Goal: Use online tool/utility: Utilize a website feature to perform a specific function

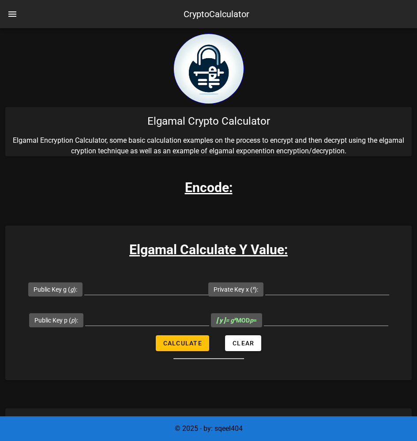
scroll to position [176, 0]
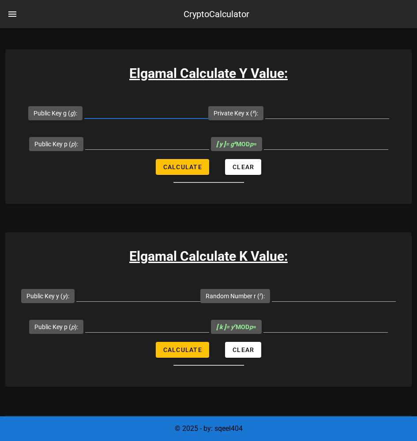
click at [123, 112] on input "Public Key g ( g ):" at bounding box center [146, 111] width 124 height 14
type input "3707"
type input "7841"
click at [127, 147] on input "Public Key p ( p ):" at bounding box center [147, 142] width 124 height 14
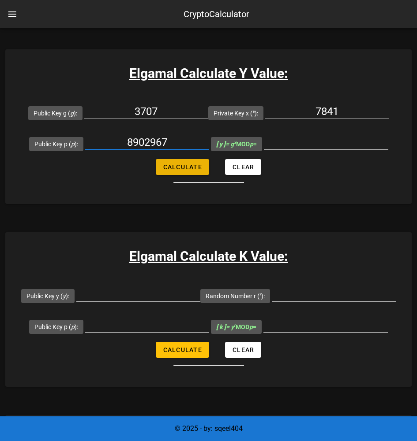
type input "8902967"
click at [183, 169] on span "Calculate" at bounding box center [182, 167] width 39 height 7
type input "795883"
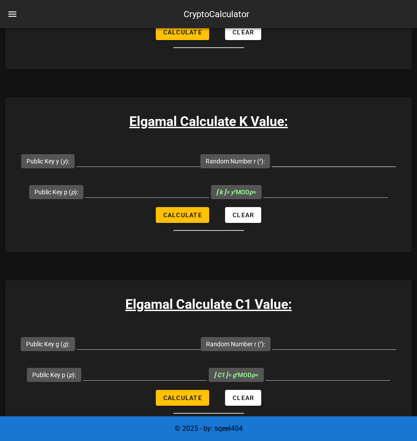
scroll to position [309, 0]
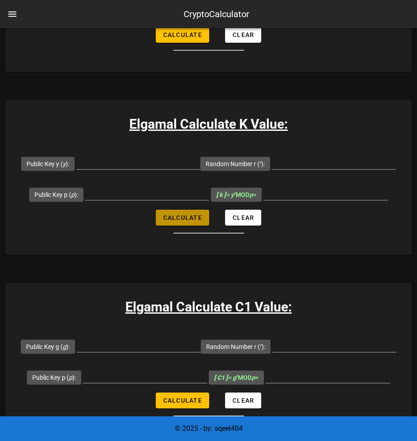
click at [192, 226] on button "Calculate" at bounding box center [182, 218] width 53 height 16
type input "All fields are required"
click at [272, 169] on input "Random Number r ( r ):" at bounding box center [334, 162] width 124 height 14
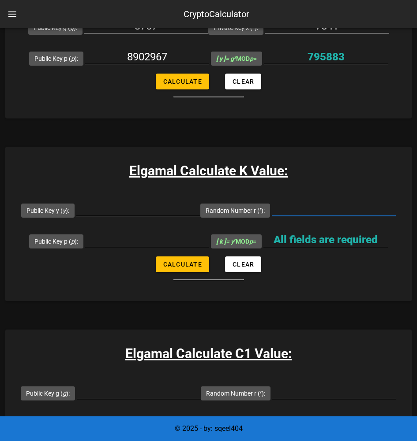
scroll to position [265, 0]
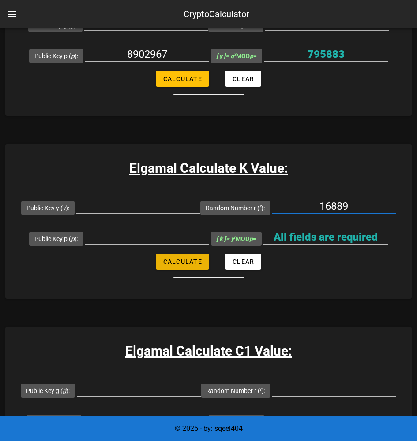
type input "16889"
click at [201, 270] on button "Calculate" at bounding box center [182, 262] width 53 height 16
click at [200, 212] on input "Public Key y ( y ):" at bounding box center [138, 206] width 124 height 14
drag, startPoint x: 178, startPoint y: 60, endPoint x: 114, endPoint y: 58, distance: 64.0
click at [114, 58] on input "8902967" at bounding box center [147, 54] width 124 height 14
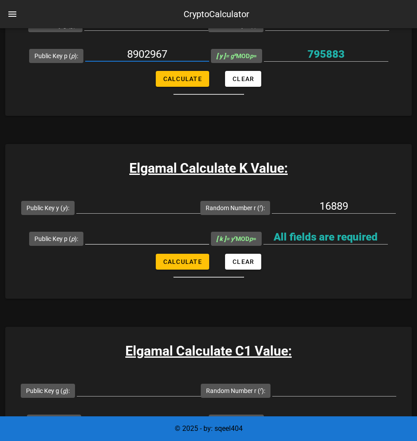
click at [116, 244] on input "Public Key p ( p ):" at bounding box center [147, 237] width 124 height 14
paste input "8902967"
type input "8902967"
drag, startPoint x: 347, startPoint y: 53, endPoint x: 296, endPoint y: 56, distance: 50.8
click at [296, 56] on input "795883" at bounding box center [326, 54] width 124 height 14
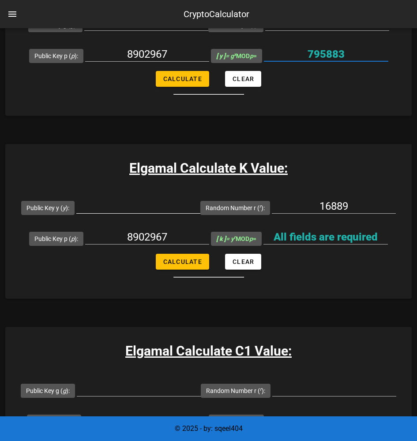
click at [200, 209] on input "Public Key y ( y ):" at bounding box center [138, 206] width 124 height 14
paste input "795883"
type input "795883"
click at [176, 265] on span "Calculate" at bounding box center [182, 261] width 39 height 7
type input "2508500"
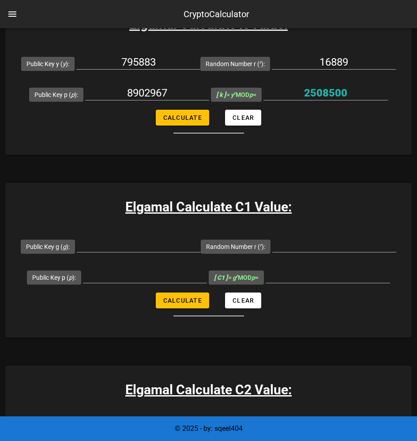
scroll to position [441, 0]
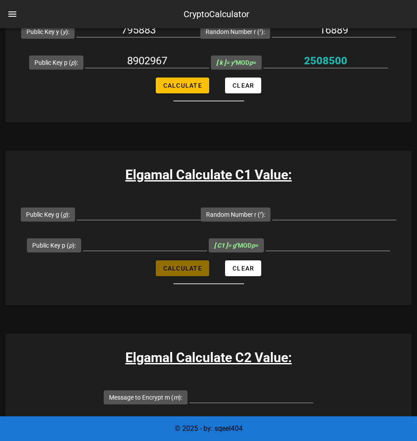
click at [175, 276] on button "Calculate" at bounding box center [182, 269] width 53 height 16
type input "All fields are required"
click at [194, 220] on input "Public Key g ( g ):" at bounding box center [139, 213] width 124 height 14
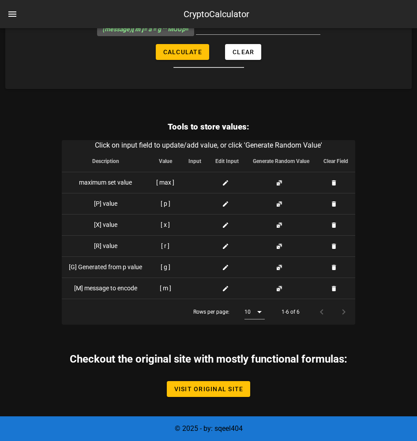
scroll to position [2422, 0]
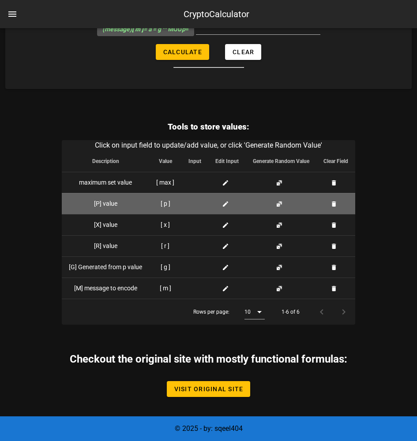
type input "3707"
click at [222, 205] on icon at bounding box center [225, 204] width 7 height 7
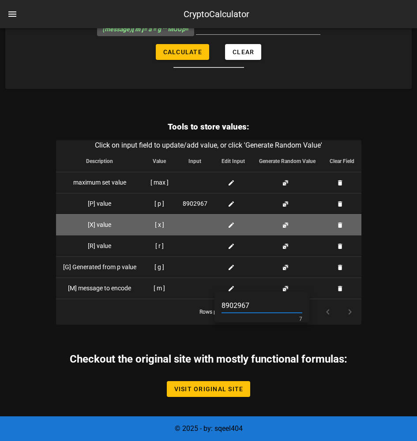
type input "8902967"
click at [195, 227] on div at bounding box center [195, 224] width 25 height 9
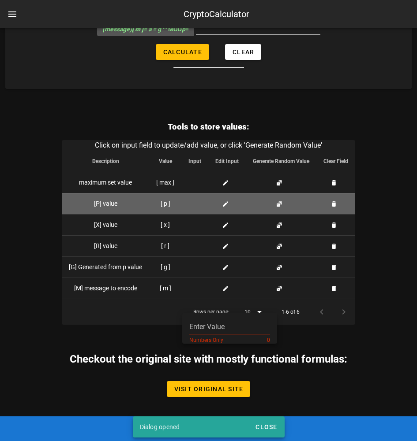
click at [226, 202] on icon at bounding box center [225, 204] width 7 height 7
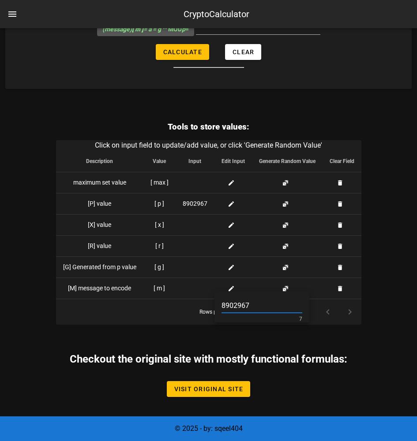
type input "8902967"
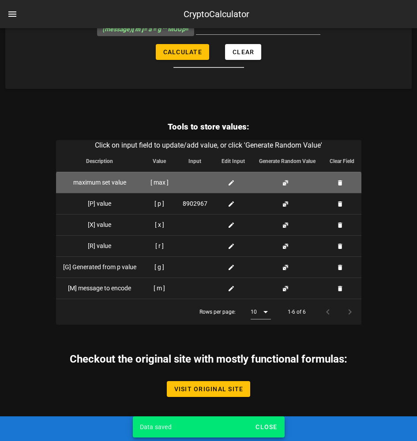
drag, startPoint x: 231, startPoint y: 177, endPoint x: 229, endPoint y: 183, distance: 6.0
click at [230, 180] on td at bounding box center [232, 182] width 37 height 21
click at [229, 183] on icon at bounding box center [230, 182] width 7 height 7
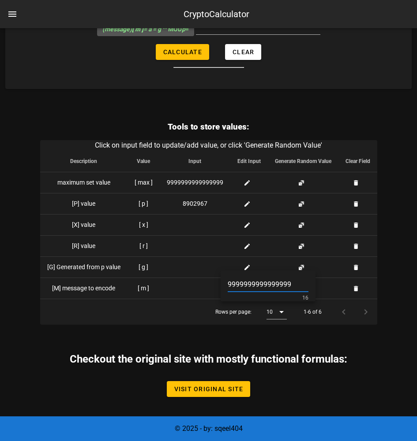
type input "9999999999999999"
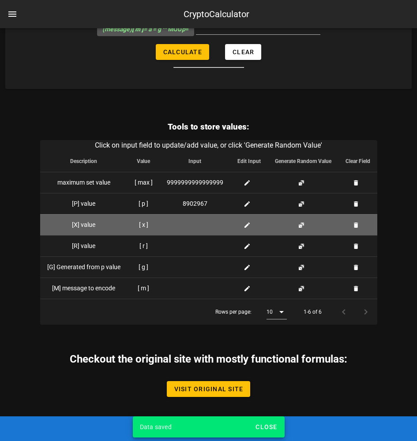
click at [247, 226] on icon at bounding box center [246, 225] width 7 height 7
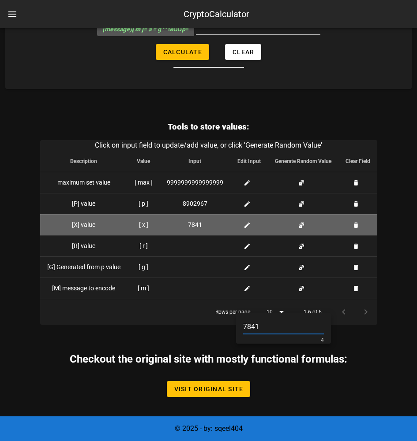
type input "7841"
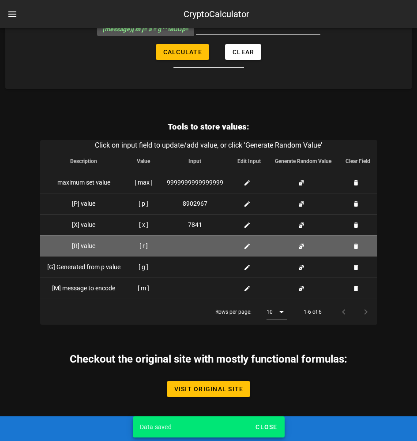
click at [245, 248] on icon at bounding box center [246, 246] width 7 height 7
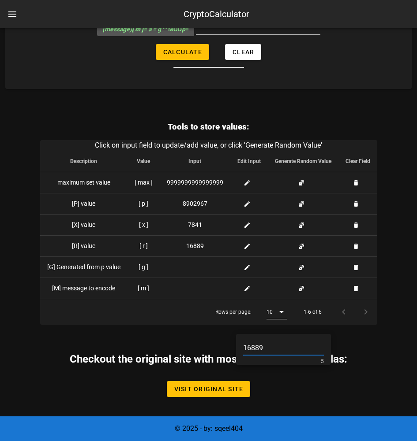
type input "16889"
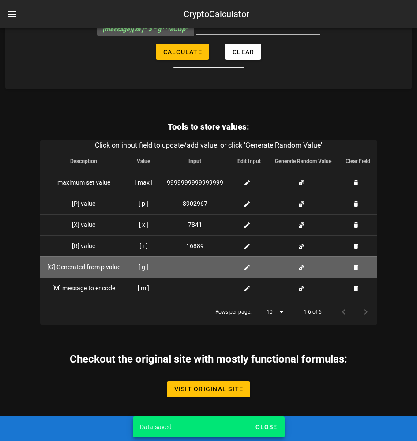
click at [247, 267] on icon at bounding box center [246, 267] width 7 height 7
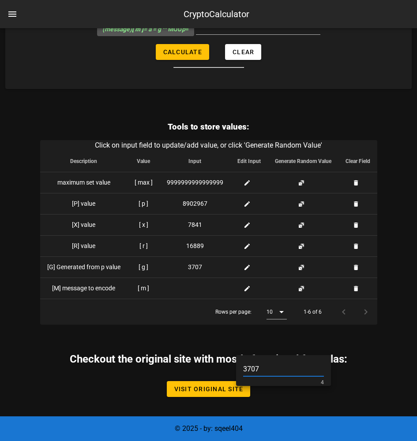
type input "3707"
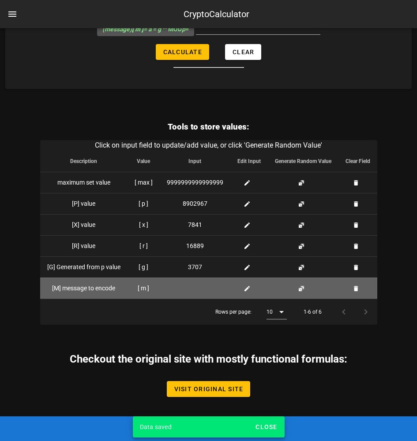
click at [243, 290] on icon at bounding box center [246, 288] width 7 height 7
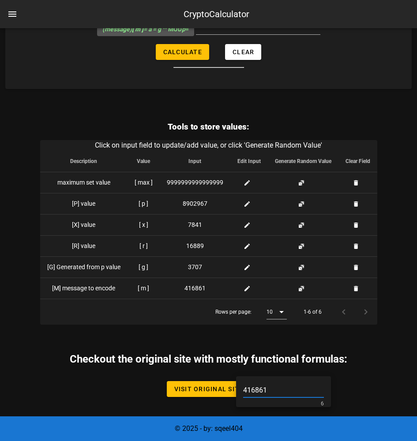
type input "416861"
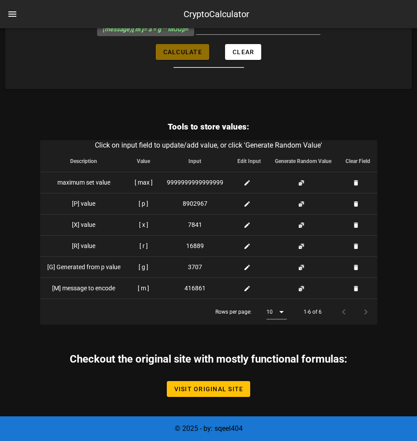
click at [197, 56] on span "Calculate" at bounding box center [182, 51] width 39 height 7
type input "All fields are required"
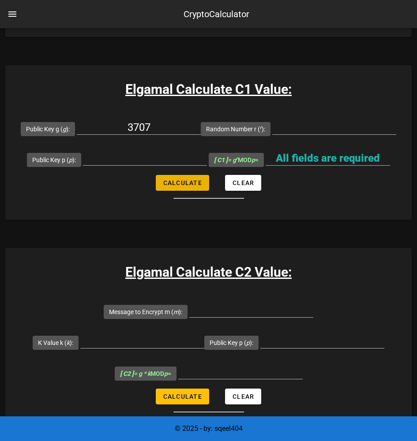
scroll to position [526, 0]
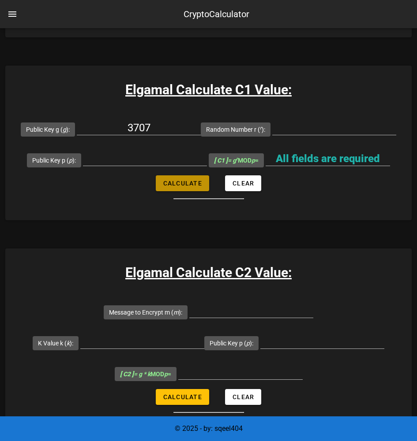
click at [187, 187] on span "Calculate" at bounding box center [182, 183] width 39 height 7
click at [272, 135] on input "Random Number r ( r ):" at bounding box center [334, 128] width 124 height 14
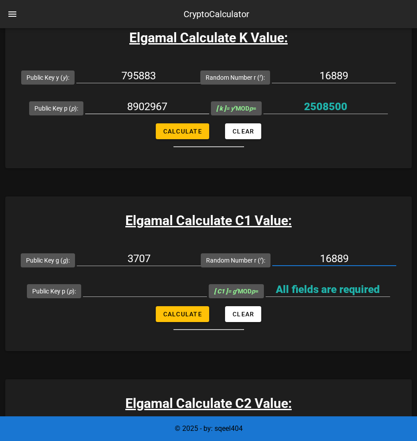
scroll to position [394, 0]
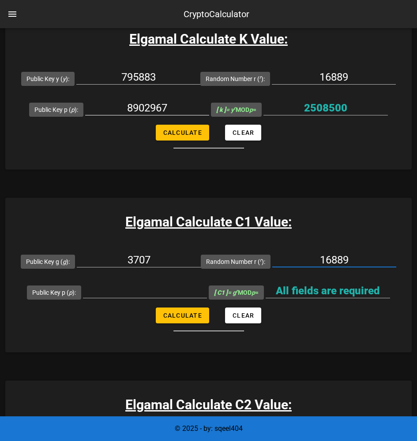
type input "16889"
drag, startPoint x: 168, startPoint y: 141, endPoint x: 119, endPoint y: 145, distance: 48.7
click at [119, 115] on div "8902967" at bounding box center [147, 108] width 124 height 14
click at [207, 298] on input "Public Key p ( p ):" at bounding box center [145, 291] width 124 height 14
paste input "8902967"
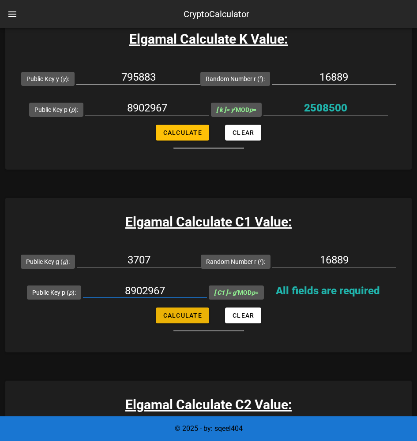
type input "8902967"
click at [199, 319] on span "Calculate" at bounding box center [182, 315] width 39 height 7
type input "3079929"
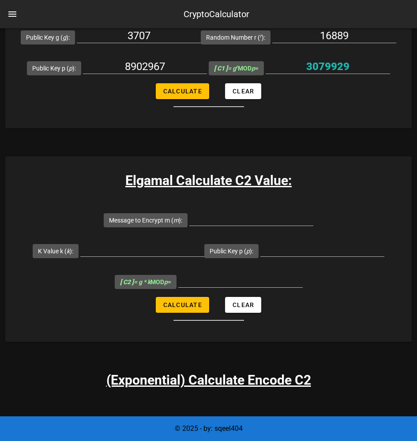
scroll to position [614, 0]
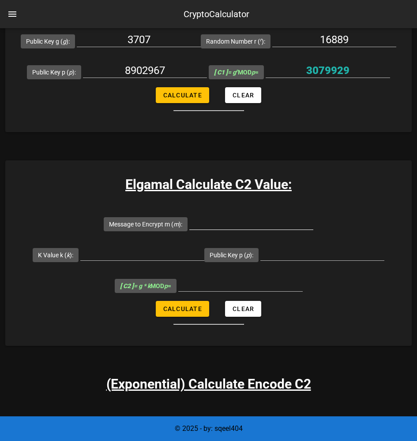
click at [262, 230] on input "Message to Encrypt m ( m ):" at bounding box center [251, 223] width 124 height 14
type input "416861"
click at [120, 270] on div at bounding box center [142, 267] width 124 height 6
click at [123, 261] on input "K Value k ( k ):" at bounding box center [142, 253] width 124 height 14
type input "2508500"
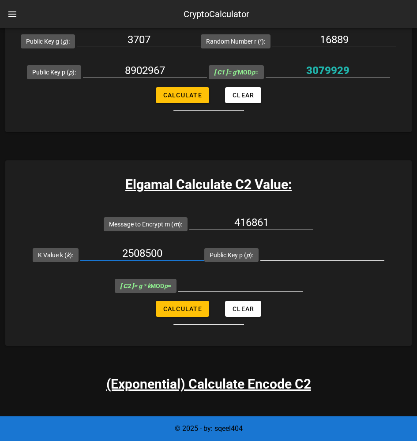
click at [313, 261] on input "Public Key p ( p ):" at bounding box center [322, 253] width 124 height 14
paste input "8902967"
type input "8902967"
click at [189, 313] on span "Calculate" at bounding box center [182, 308] width 39 height 7
type input "6732482"
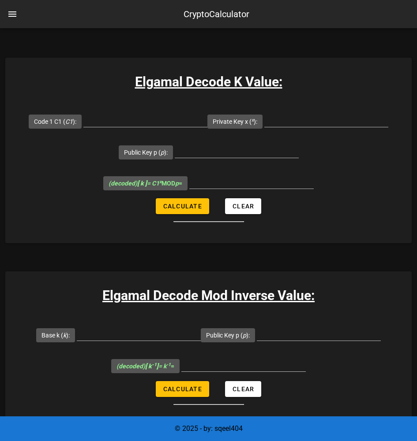
scroll to position [1275, 0]
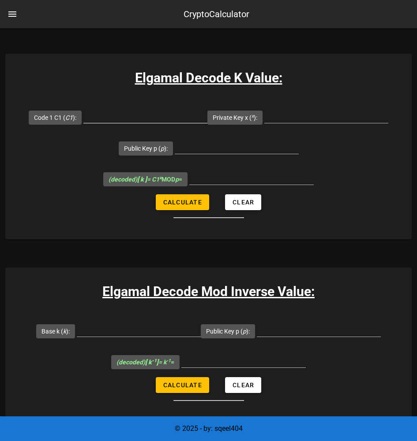
click at [101, 133] on div at bounding box center [145, 121] width 124 height 24
click at [106, 123] on input "Code 1 C1 ( C1 ):" at bounding box center [145, 116] width 124 height 14
click at [119, 123] on input "Code 1 C1 ( C1 ):" at bounding box center [145, 116] width 124 height 14
paste input "3079929"
type input "3079929"
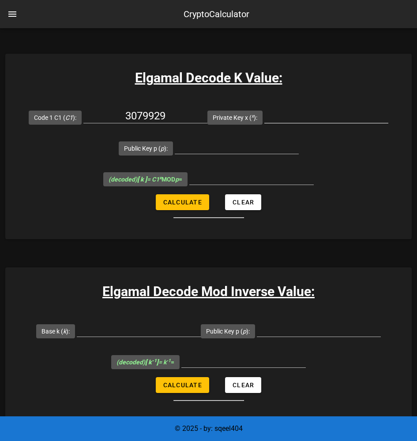
click at [287, 123] on input "Private Key x ( x ):" at bounding box center [326, 116] width 124 height 14
paste input "7841"
type input "7841"
click at [220, 154] on input "Public Key p ( p ):" at bounding box center [237, 147] width 124 height 14
paste input "8902967"
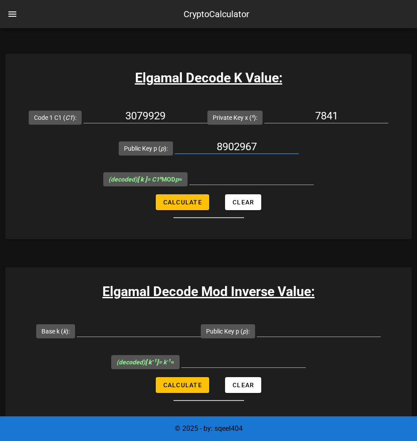
type input "8902967"
click at [212, 218] on form "Code 1 C1 ( C1 ): 3079929 Private Key x ( x ): 7841 Public Key p ( p ): 8902967…" at bounding box center [208, 160] width 406 height 116
click at [206, 210] on button "Calculate" at bounding box center [182, 202] width 53 height 16
type input "2508500"
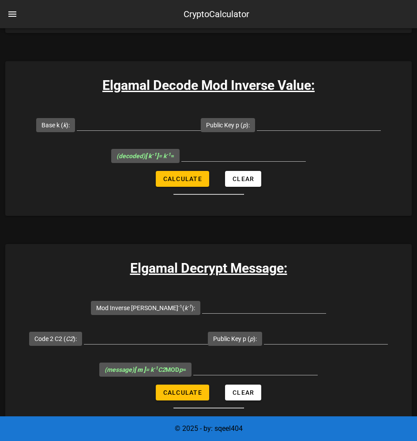
scroll to position [1452, 0]
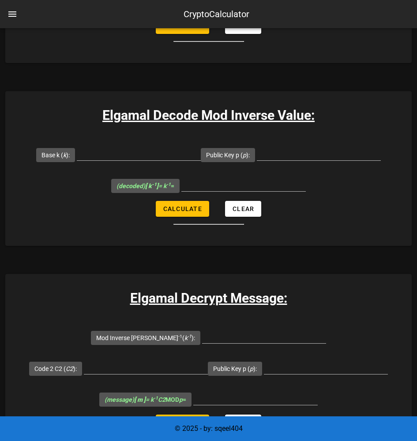
drag, startPoint x: 291, startPoint y: 92, endPoint x: 234, endPoint y: 96, distance: 57.0
click at [234, 8] on input "2508500" at bounding box center [251, 1] width 124 height 14
click at [104, 160] on input "Base k ( k ):" at bounding box center [139, 153] width 124 height 14
paste input "2508500"
type input "2508500"
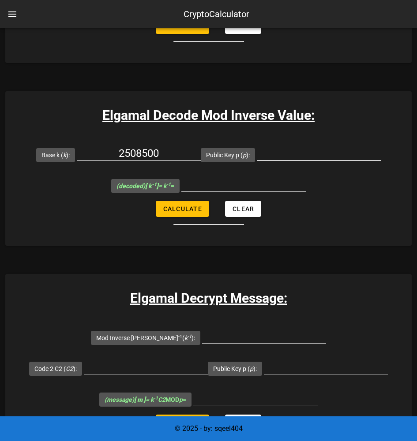
click at [279, 160] on input "Public Key p ( p ):" at bounding box center [319, 153] width 124 height 14
click at [193, 217] on button "Calculate" at bounding box center [182, 209] width 53 height 16
type input "All fields are required"
click at [273, 160] on input "Public Key p ( p ):" at bounding box center [319, 153] width 124 height 14
click at [281, 160] on input "Public Key p ( p ):" at bounding box center [319, 153] width 124 height 14
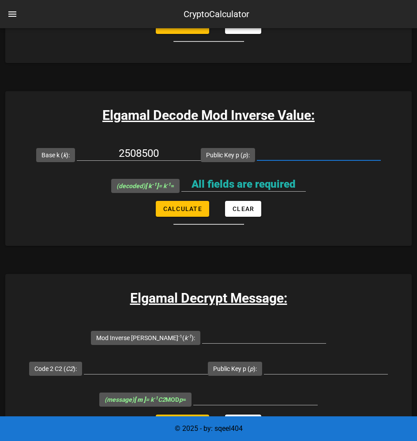
click at [283, 160] on input "Public Key p ( p ):" at bounding box center [319, 153] width 124 height 14
paste input "8902967"
type input "8902967"
click at [192, 212] on span "Calculate" at bounding box center [182, 208] width 39 height 7
type input "1654589"
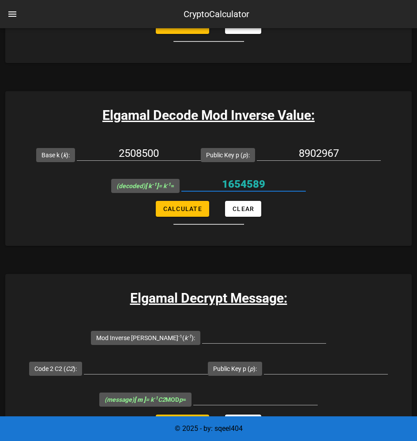
drag, startPoint x: 223, startPoint y: 277, endPoint x: 284, endPoint y: 274, distance: 61.3
click at [284, 191] on input "1654589" at bounding box center [243, 184] width 124 height 14
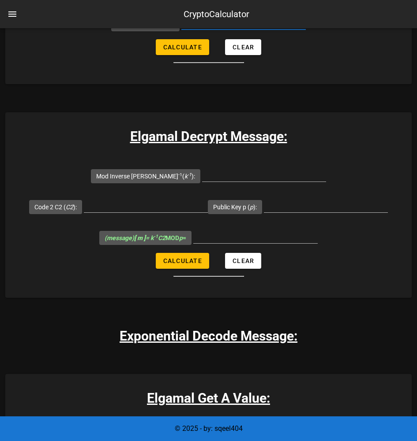
scroll to position [1628, 0]
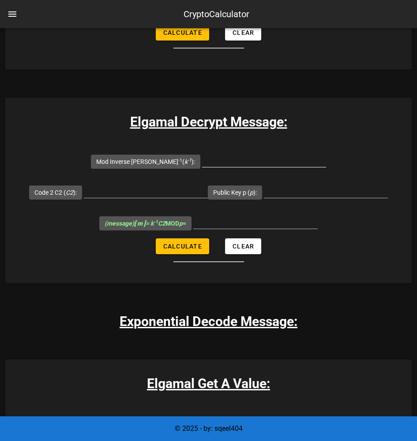
click at [213, 167] on input "Mod Inverse [PERSON_NAME] -1 ( k -1 ):" at bounding box center [264, 160] width 124 height 14
paste input "1654589"
type input "1654589"
click at [151, 198] on div at bounding box center [146, 191] width 124 height 14
click at [168, 198] on input "Code 2 C2 ( C2 ):" at bounding box center [146, 191] width 124 height 14
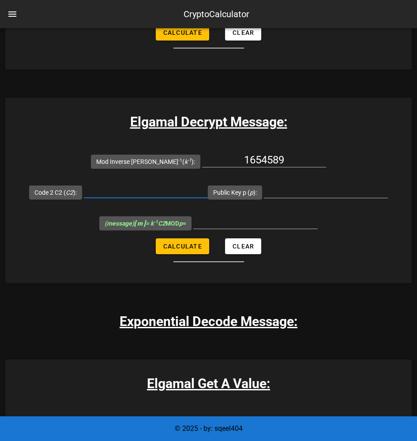
paste input "6732482"
type input "6732482"
drag, startPoint x: 343, startPoint y: 72, endPoint x: 287, endPoint y: 77, distance: 56.2
click at [282, 198] on input "Public Key p ( p ):" at bounding box center [326, 191] width 124 height 14
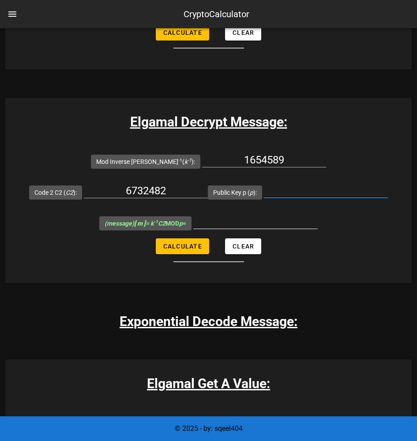
paste input "8902967"
type input "8902967"
click at [190, 250] on span "Calculate" at bounding box center [182, 246] width 39 height 7
type input "416861"
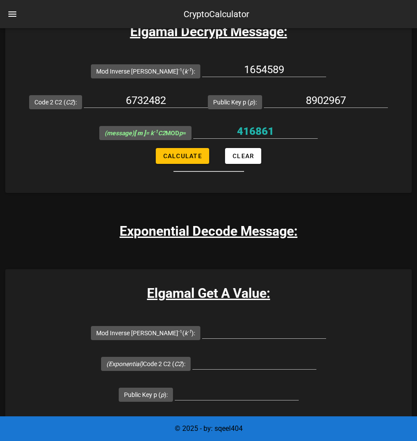
scroll to position [1716, 0]
